Goal: Check status: Check status

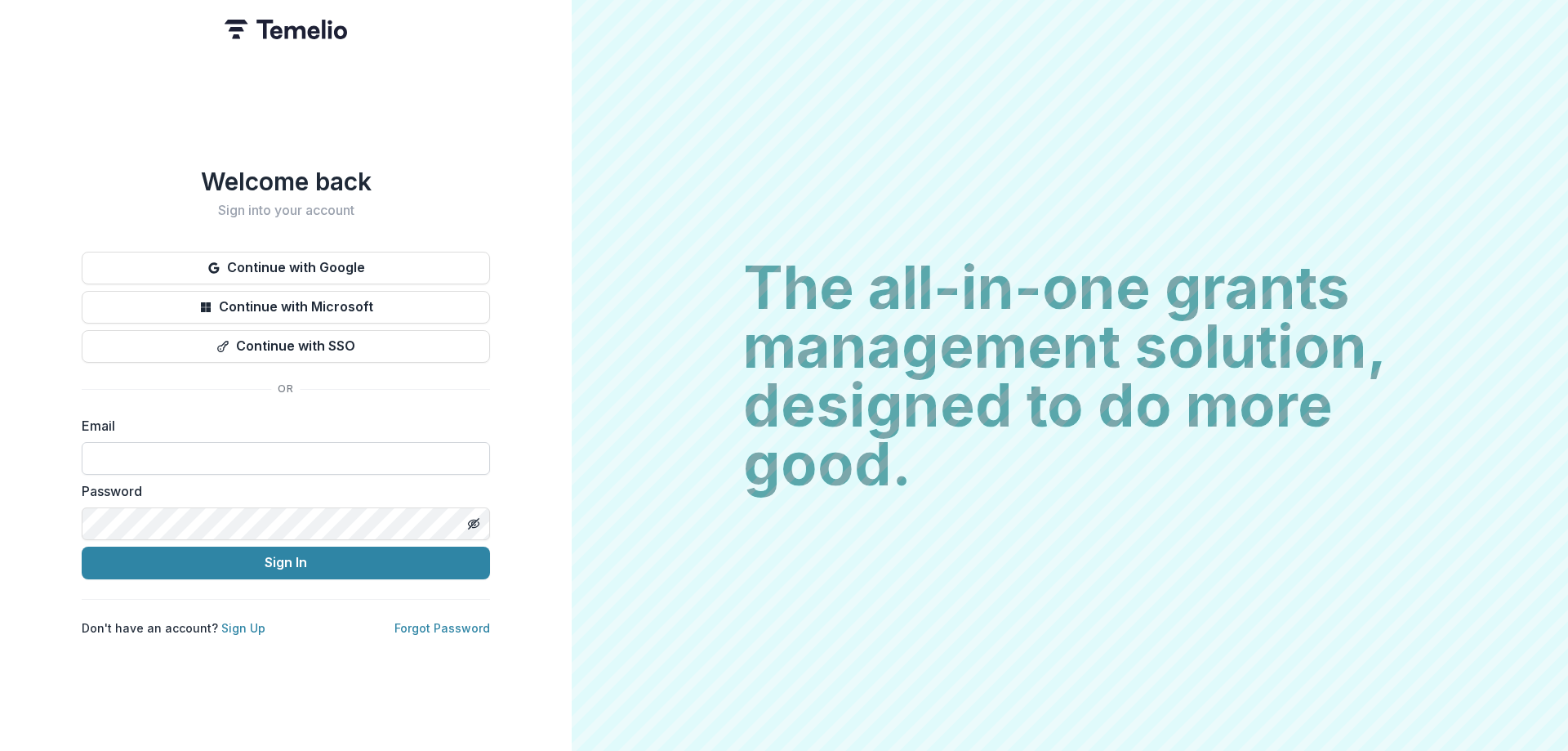
click at [215, 450] on input at bounding box center [285, 458] width 408 height 33
click at [117, 449] on input at bounding box center [285, 458] width 408 height 33
type input "**********"
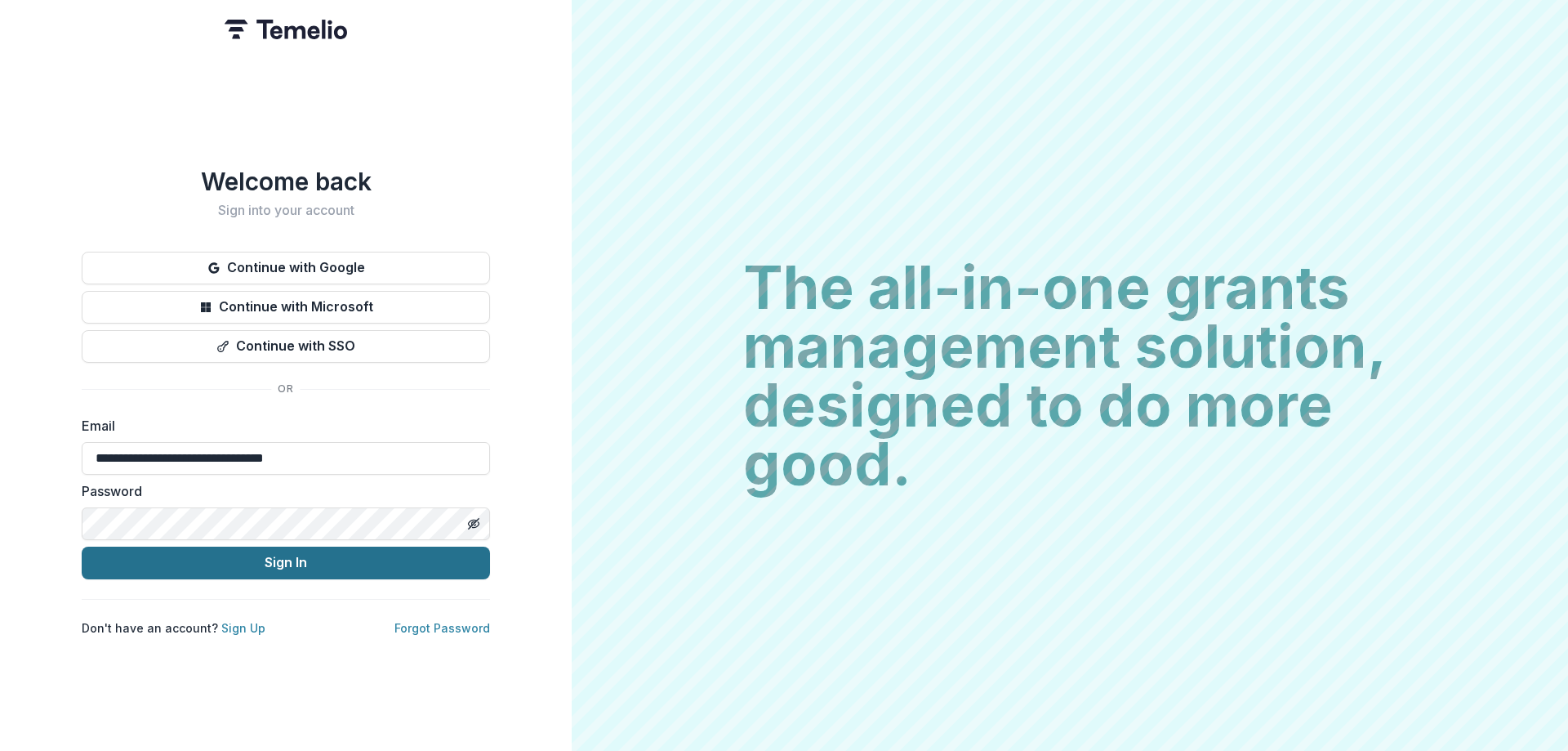
click at [297, 555] on button "Sign In" at bounding box center [285, 562] width 408 height 33
